Goal: Task Accomplishment & Management: Manage account settings

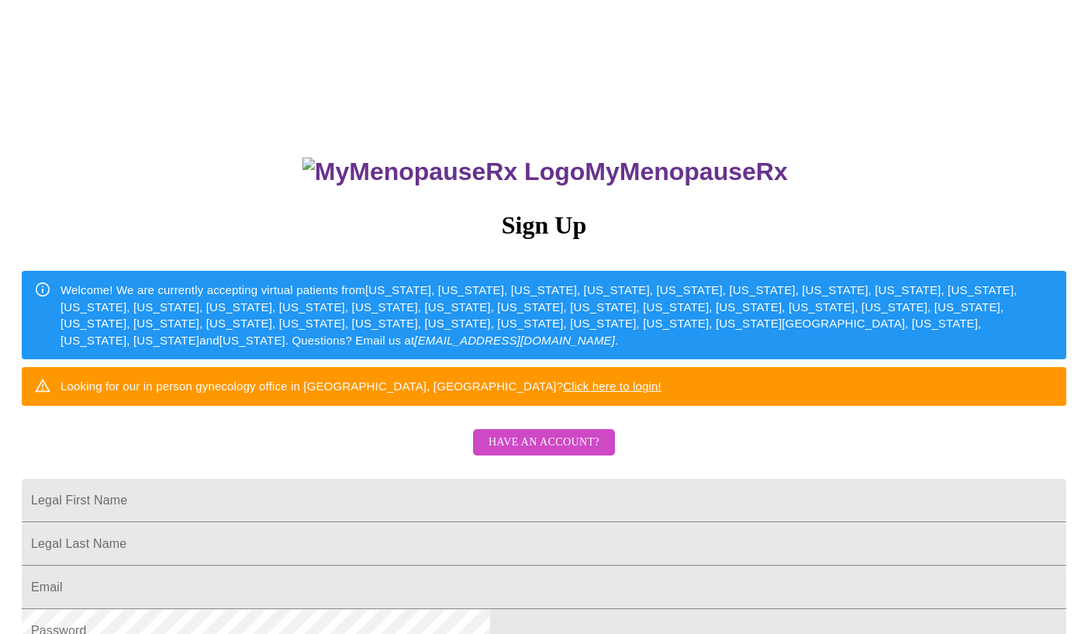
click at [537, 452] on span "Have an account?" at bounding box center [544, 442] width 111 height 19
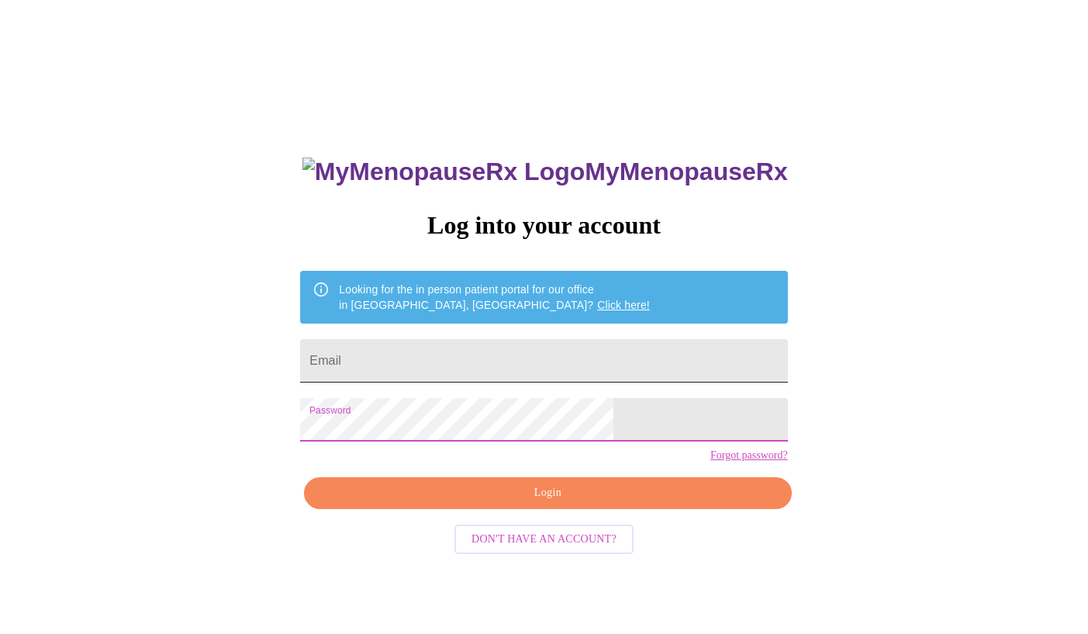
click at [461, 360] on input "Email" at bounding box center [543, 360] width 487 height 43
type input "[EMAIL_ADDRESS][DOMAIN_NAME]"
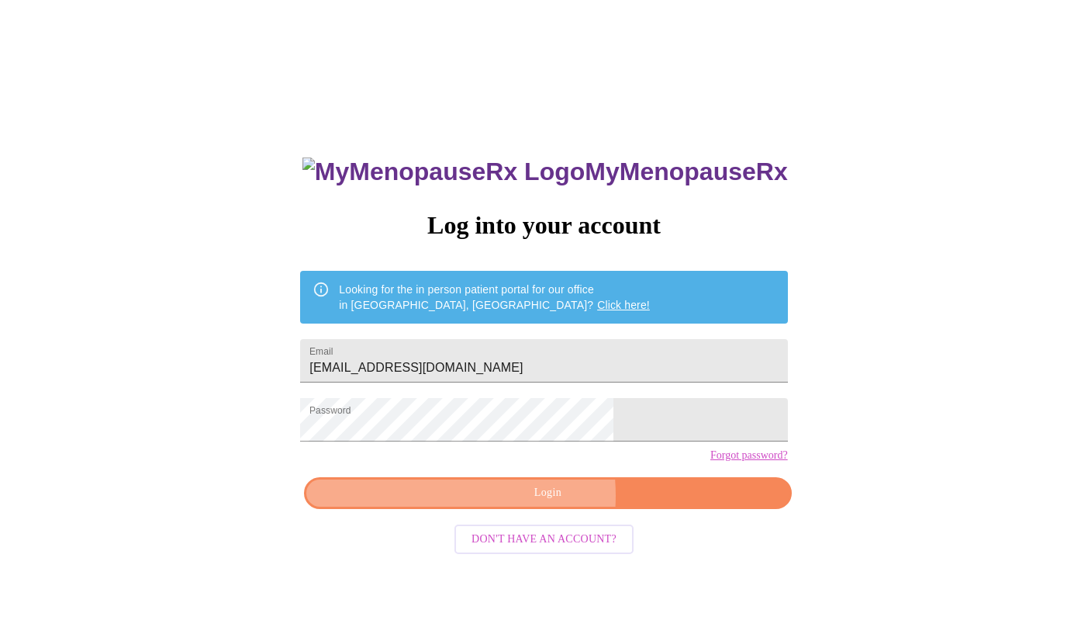
click at [509, 503] on span "Login" at bounding box center [547, 492] width 451 height 19
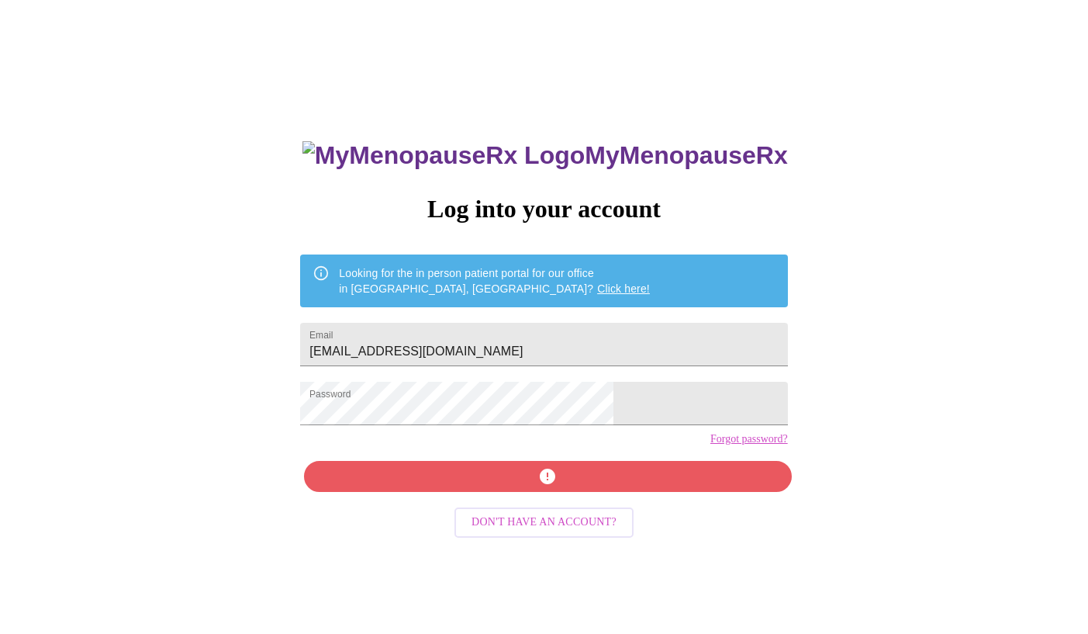
scroll to position [16, 0]
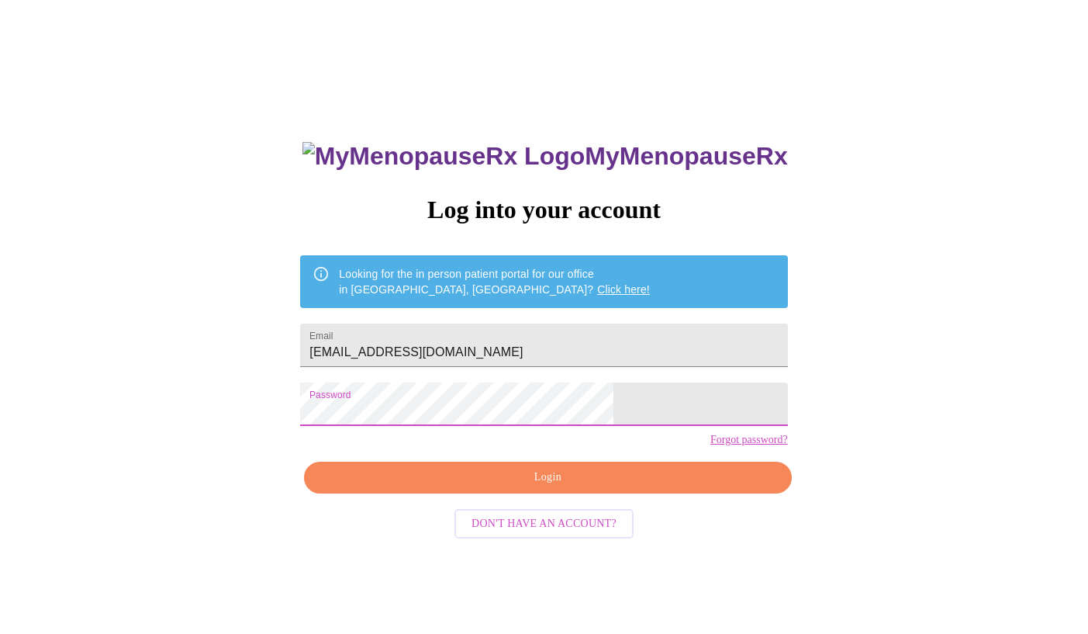
click at [537, 487] on span "Login" at bounding box center [547, 477] width 451 height 19
click at [550, 487] on span "Login" at bounding box center [547, 477] width 451 height 19
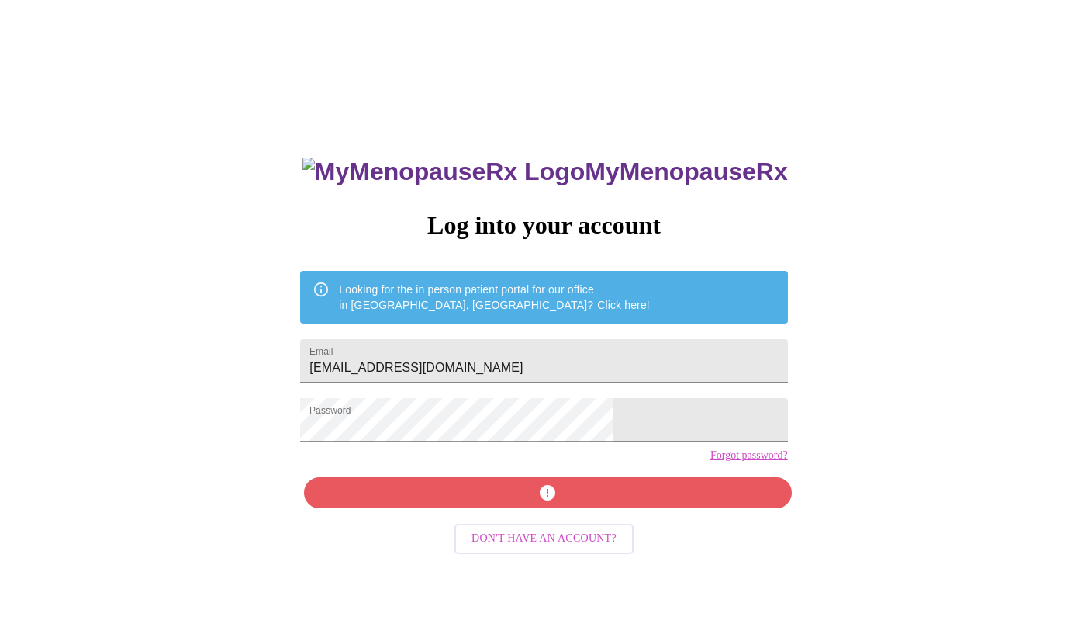
scroll to position [0, 0]
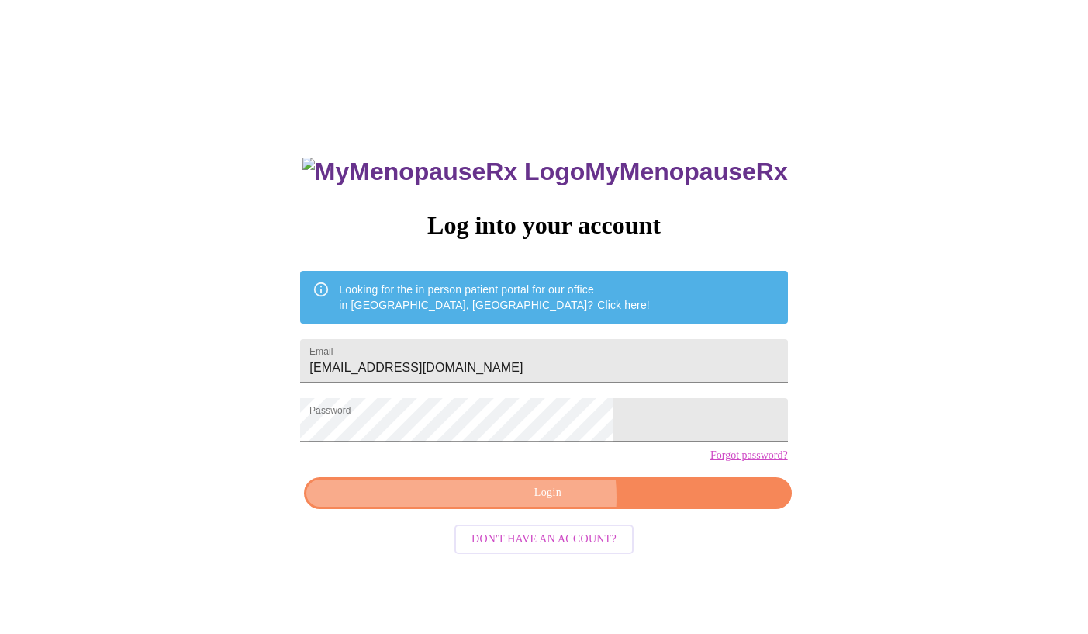
click at [532, 503] on span "Login" at bounding box center [547, 492] width 451 height 19
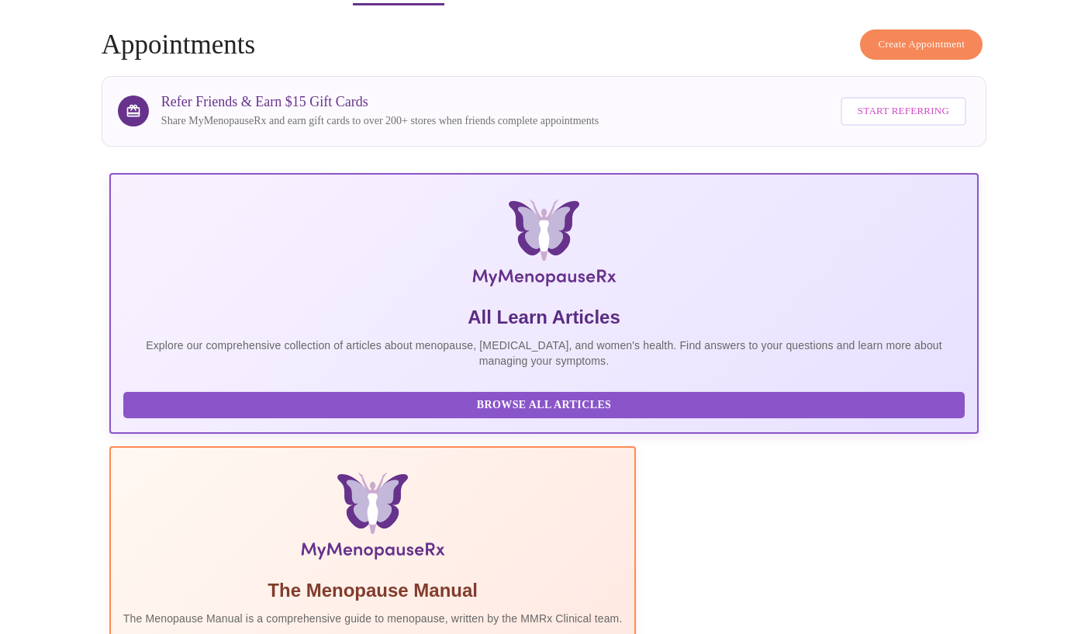
scroll to position [102, 0]
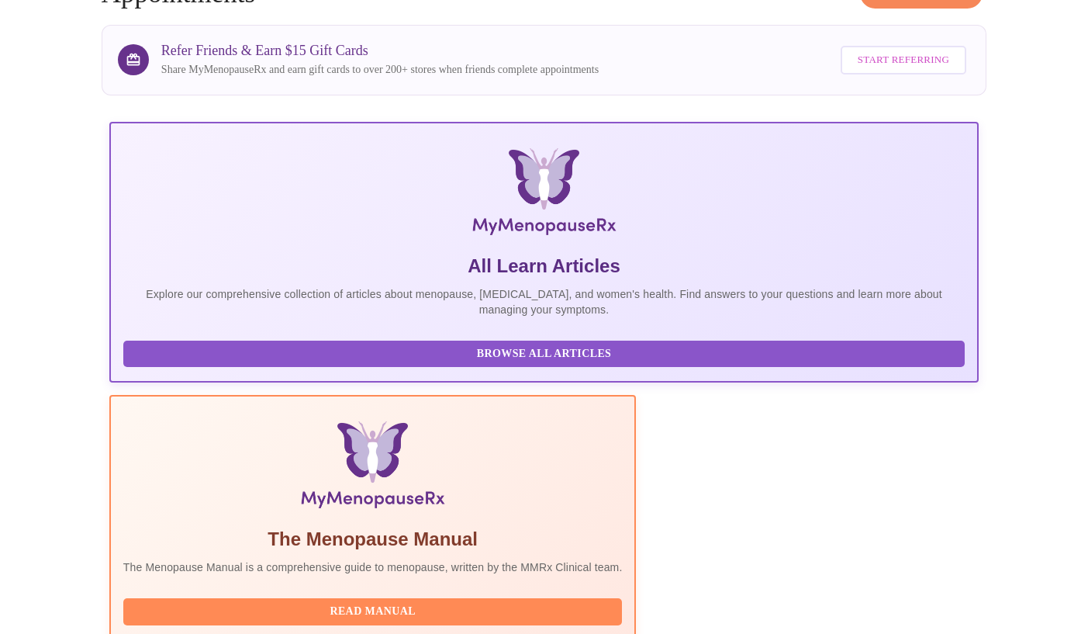
click at [258, 362] on span "Browse All Articles" at bounding box center [544, 353] width 810 height 19
